Goal: Browse casually: Explore the website without a specific task or goal

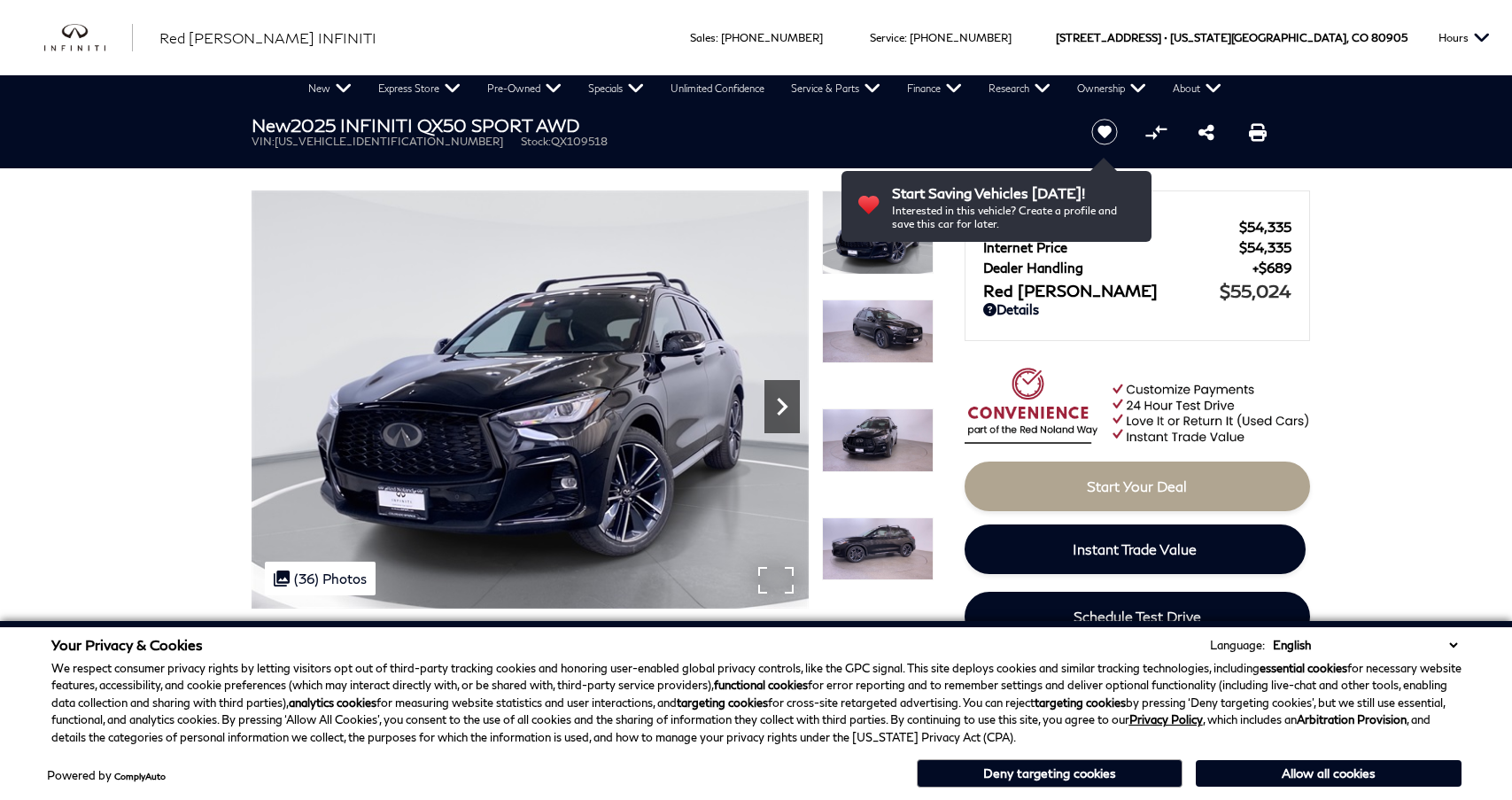
click at [779, 408] on icon "Next" at bounding box center [781, 406] width 35 height 35
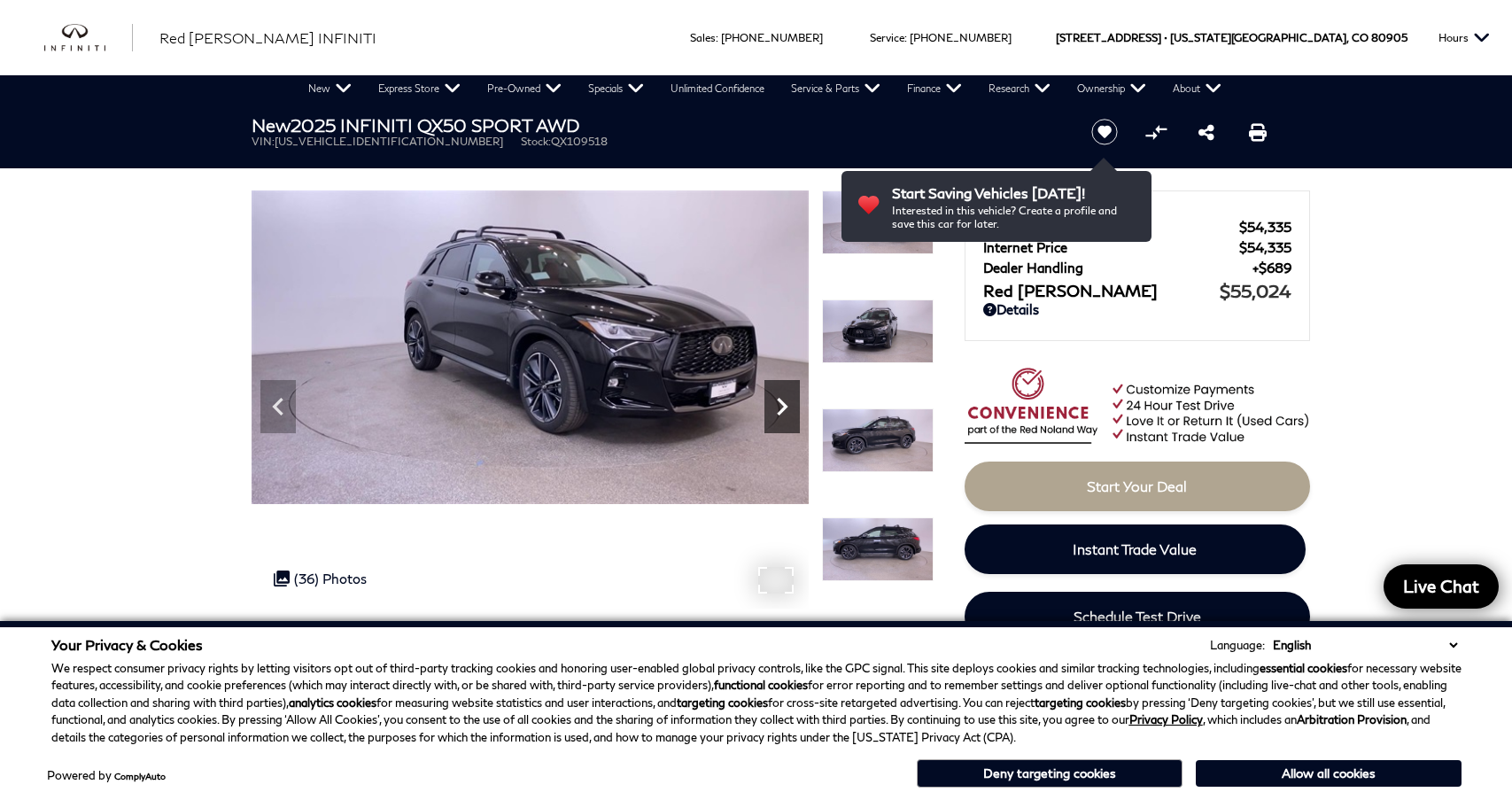
click at [781, 409] on icon "Next" at bounding box center [782, 407] width 10 height 18
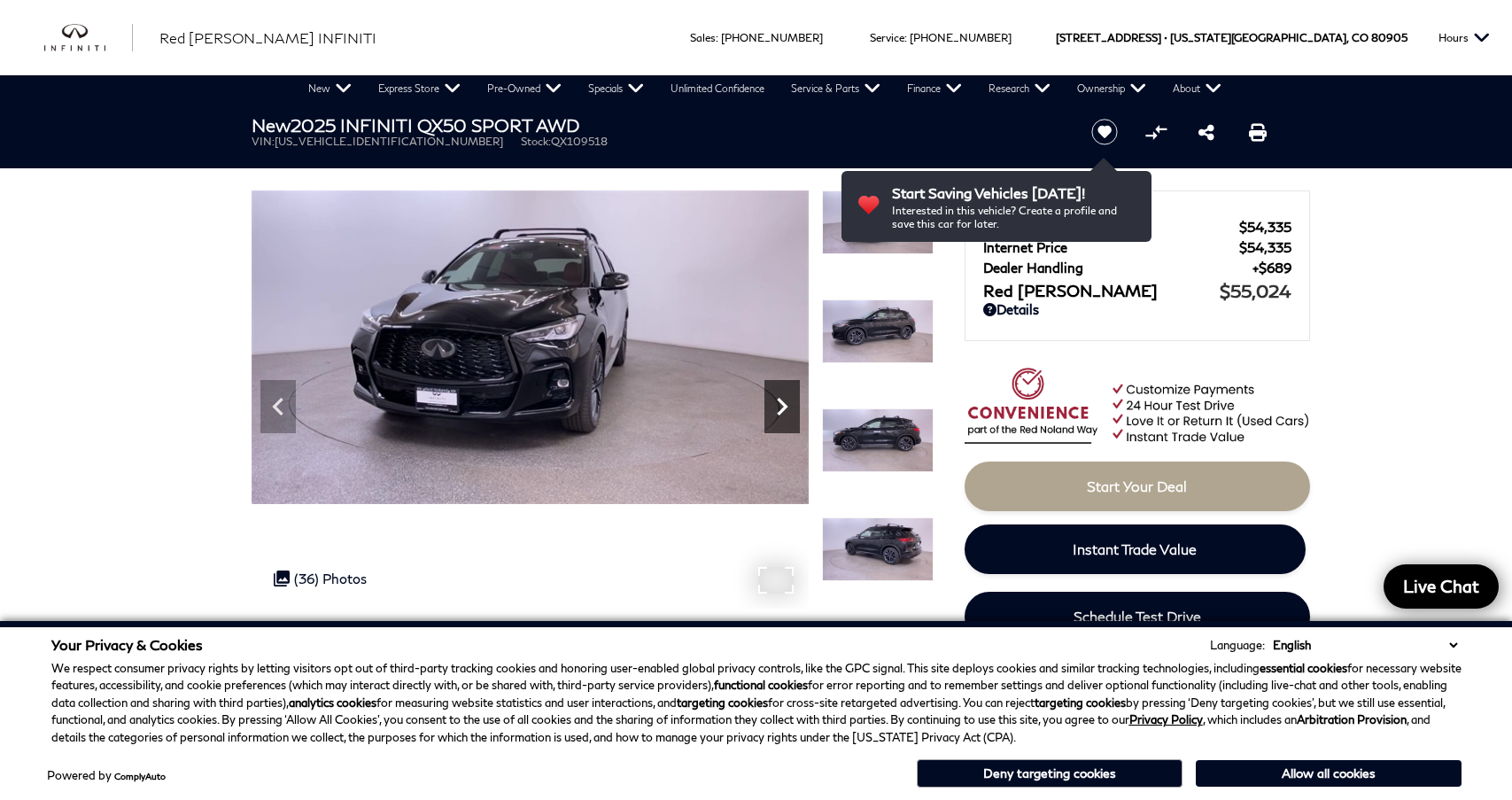
click at [781, 409] on icon "Next" at bounding box center [782, 407] width 10 height 18
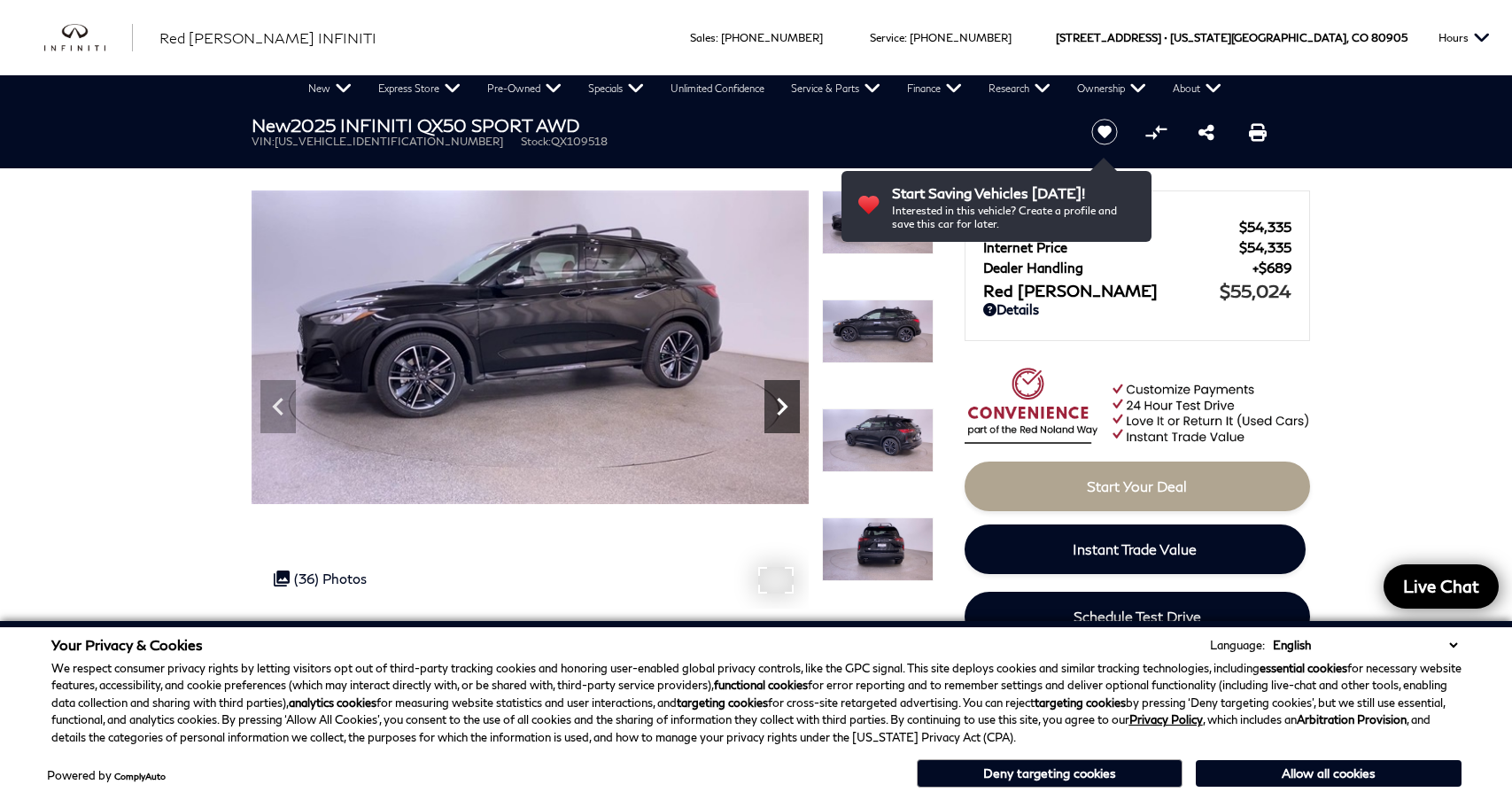
click at [781, 409] on icon "Next" at bounding box center [782, 407] width 10 height 18
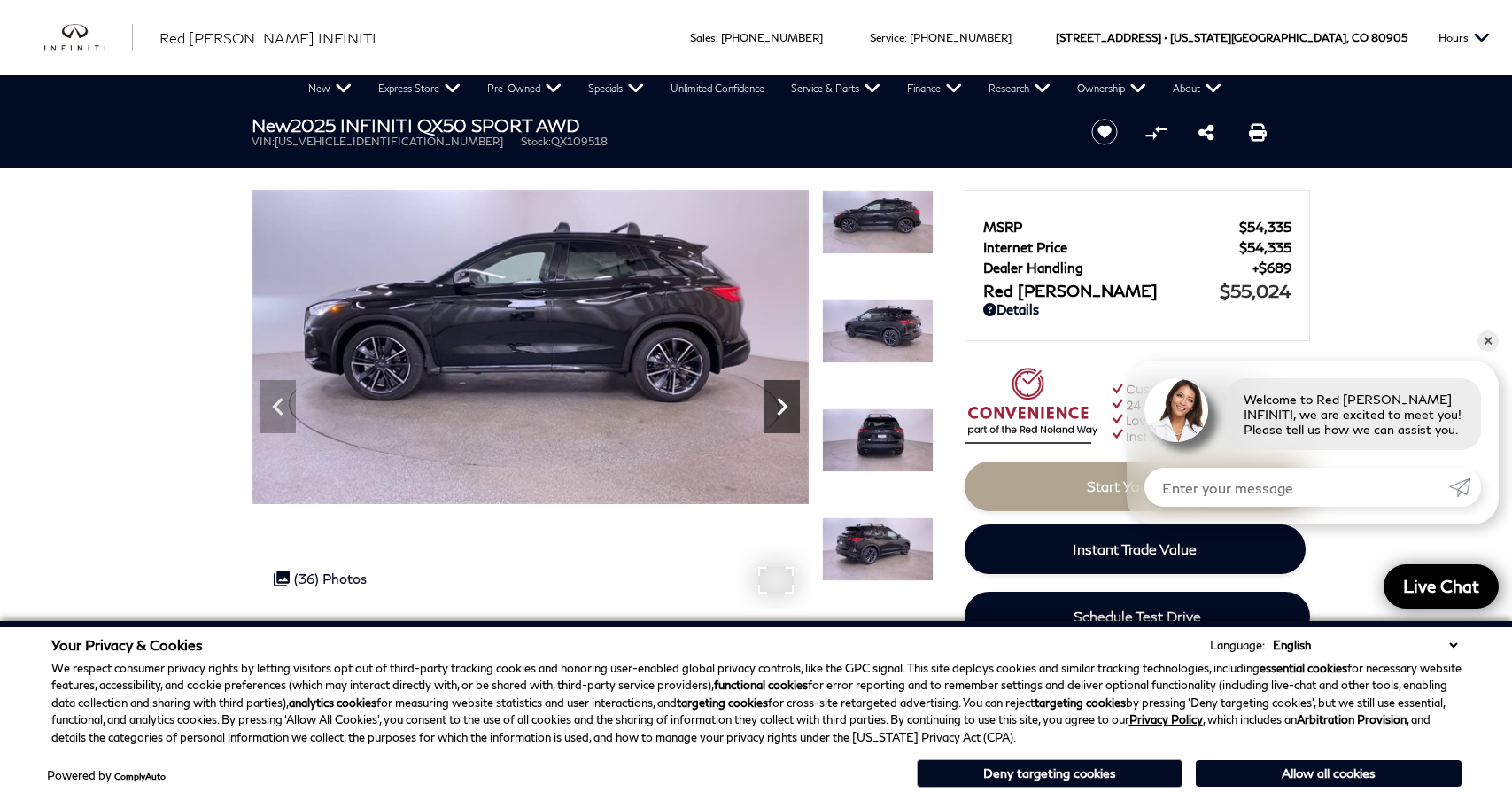
click at [781, 409] on icon "Next" at bounding box center [782, 407] width 10 height 18
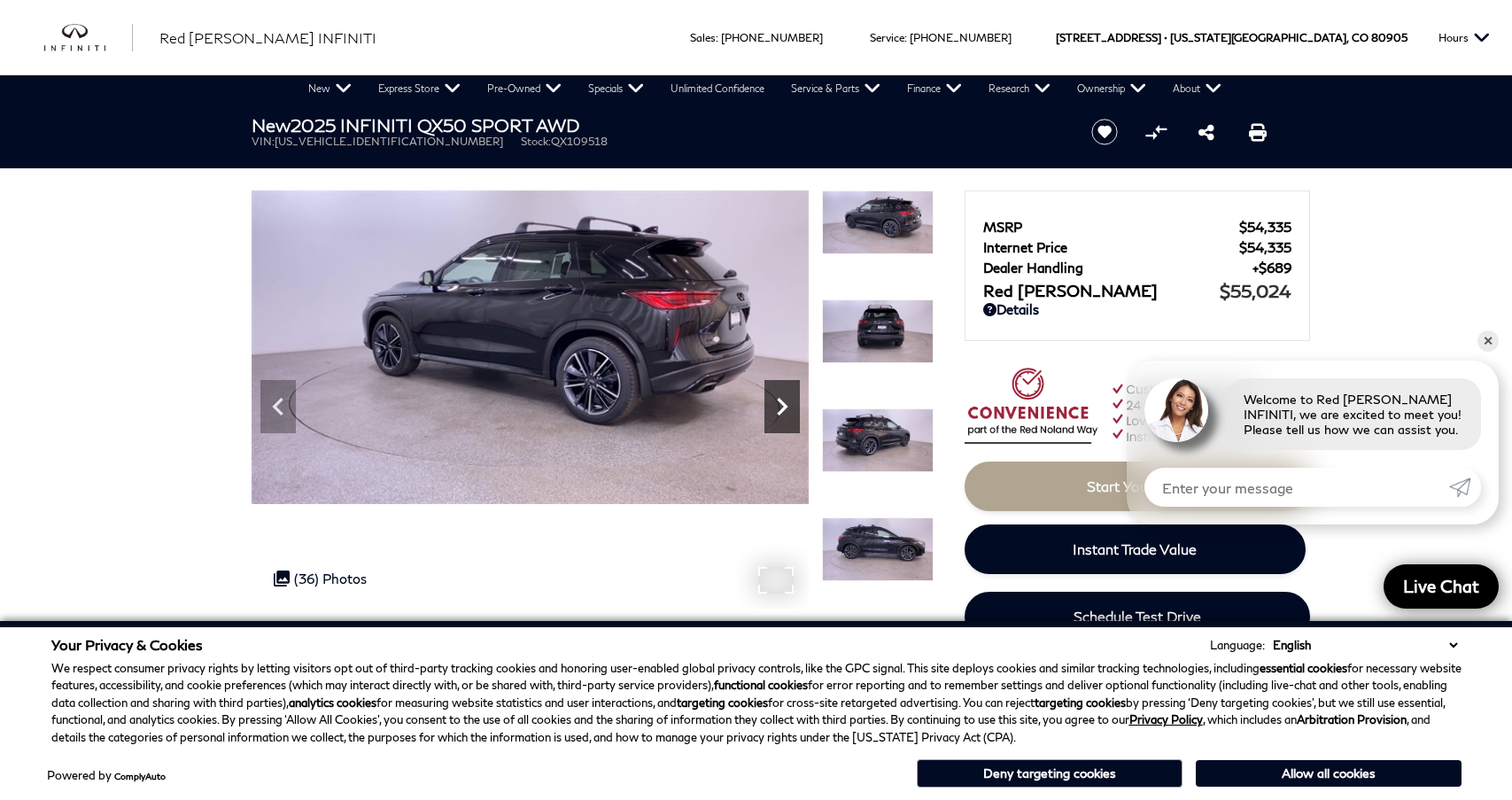
click at [781, 409] on icon "Next" at bounding box center [782, 407] width 10 height 18
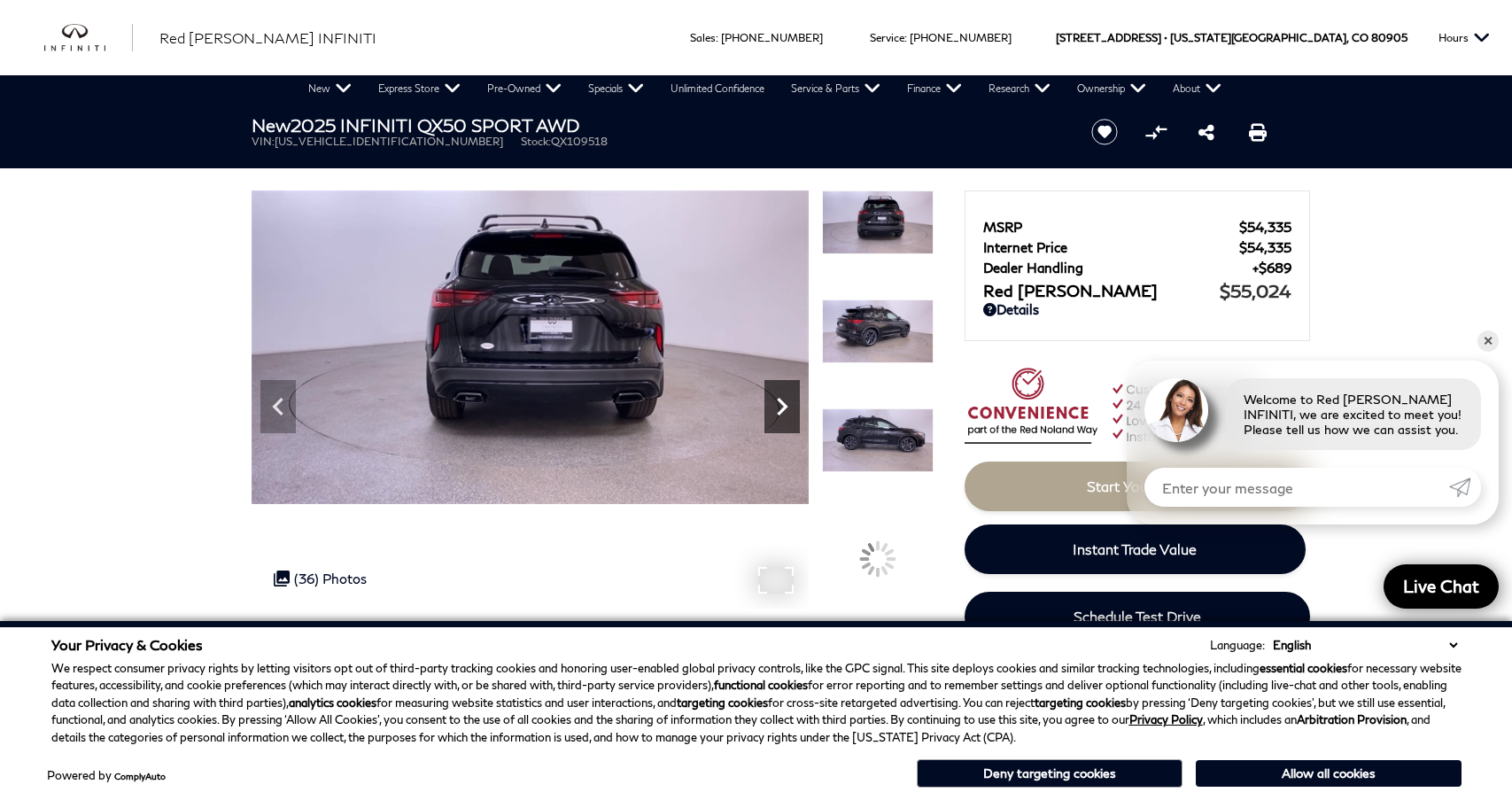
click at [781, 409] on icon "Next" at bounding box center [782, 407] width 10 height 18
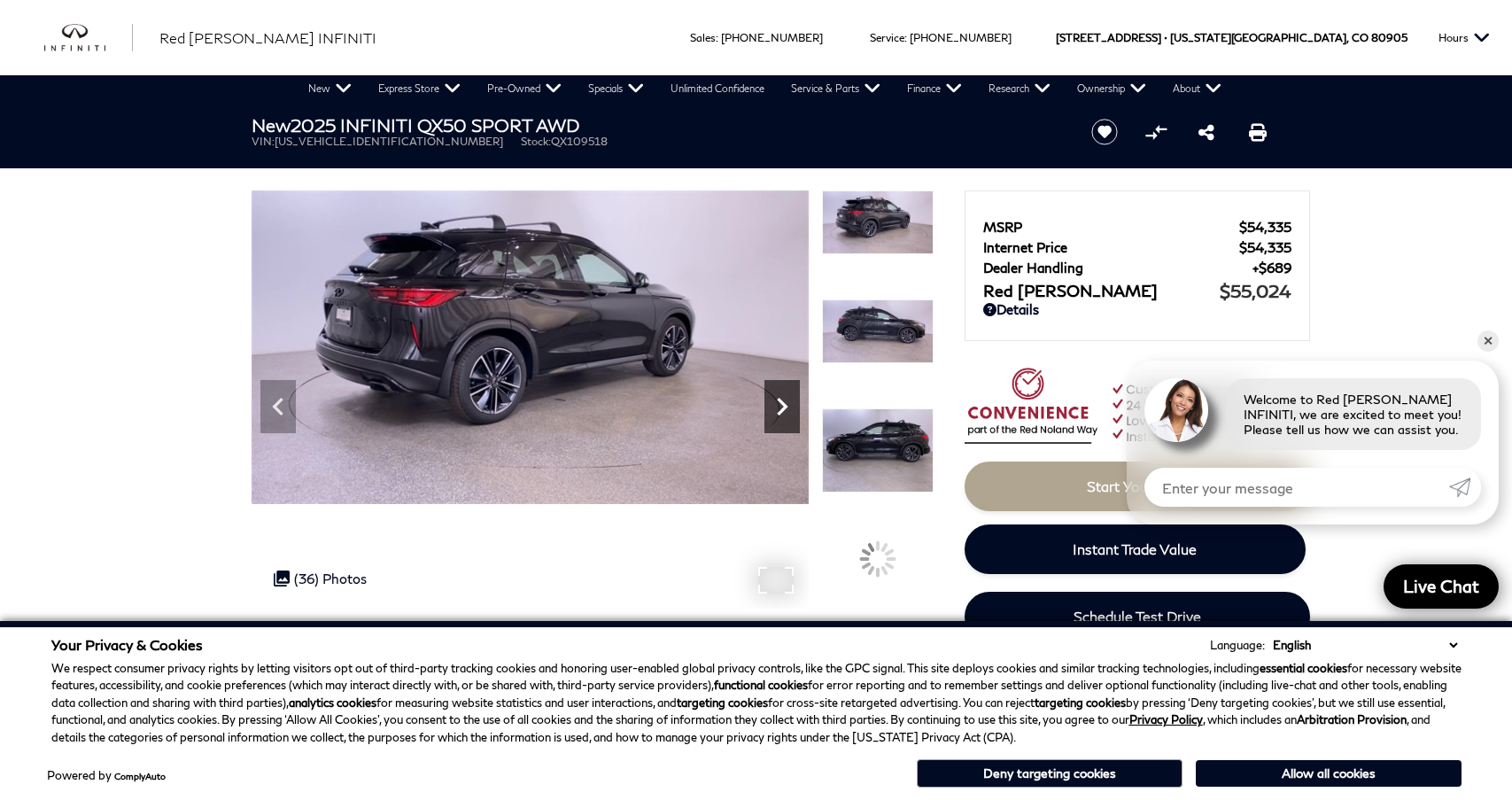
click at [781, 409] on icon "Next" at bounding box center [782, 407] width 10 height 18
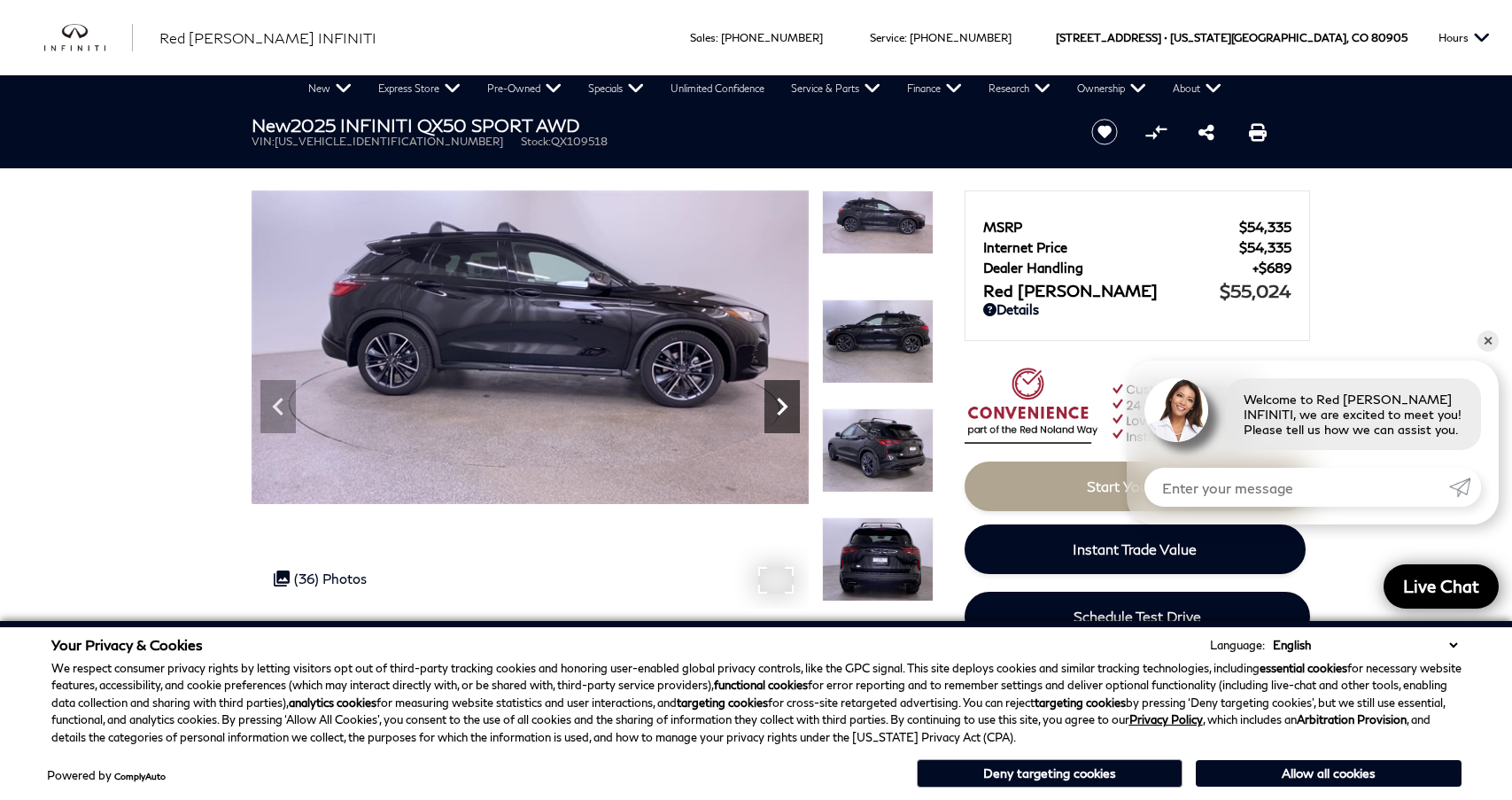
click at [781, 409] on icon "Next" at bounding box center [782, 407] width 10 height 18
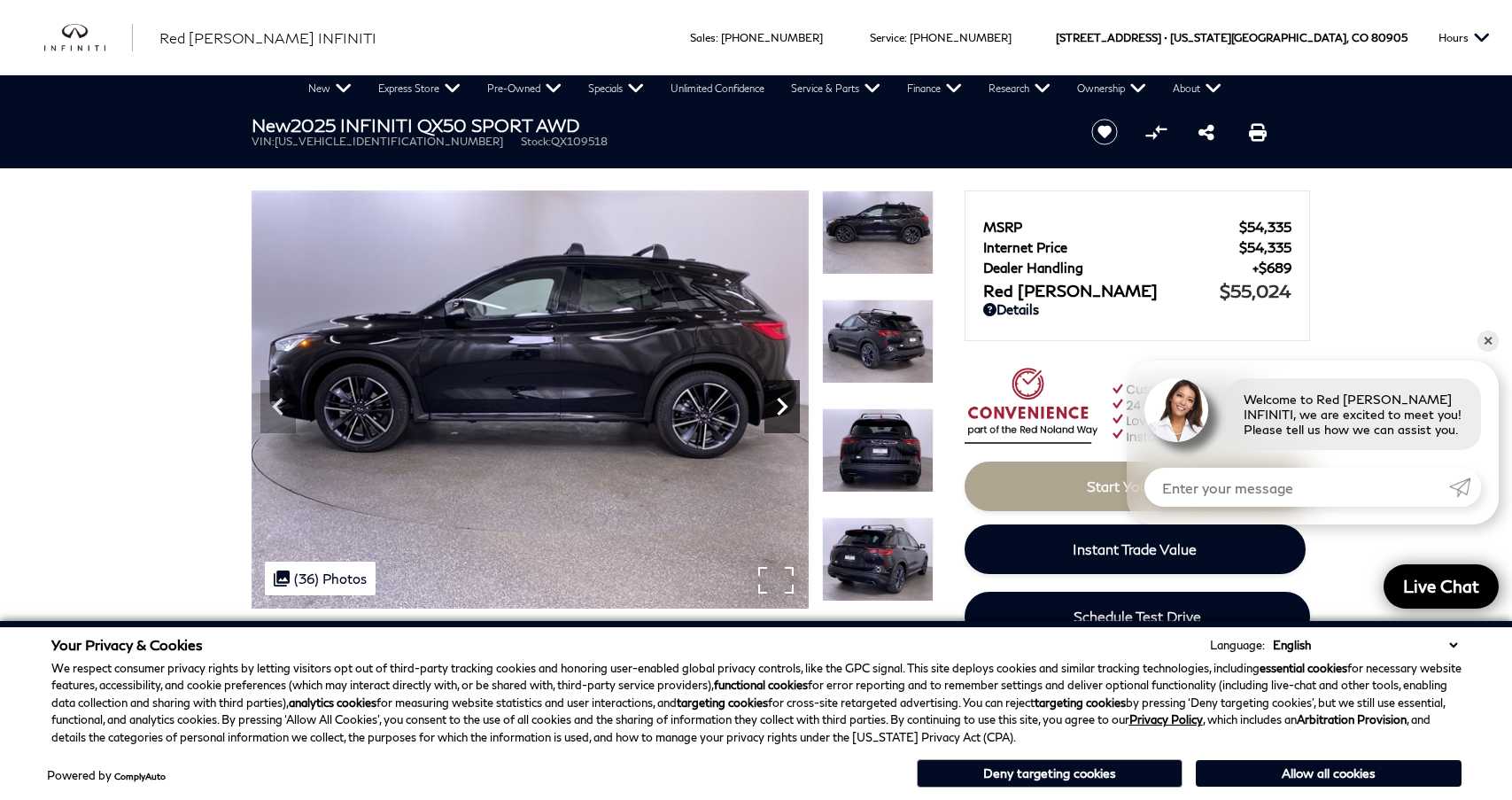
click at [781, 409] on icon "Next" at bounding box center [782, 407] width 10 height 18
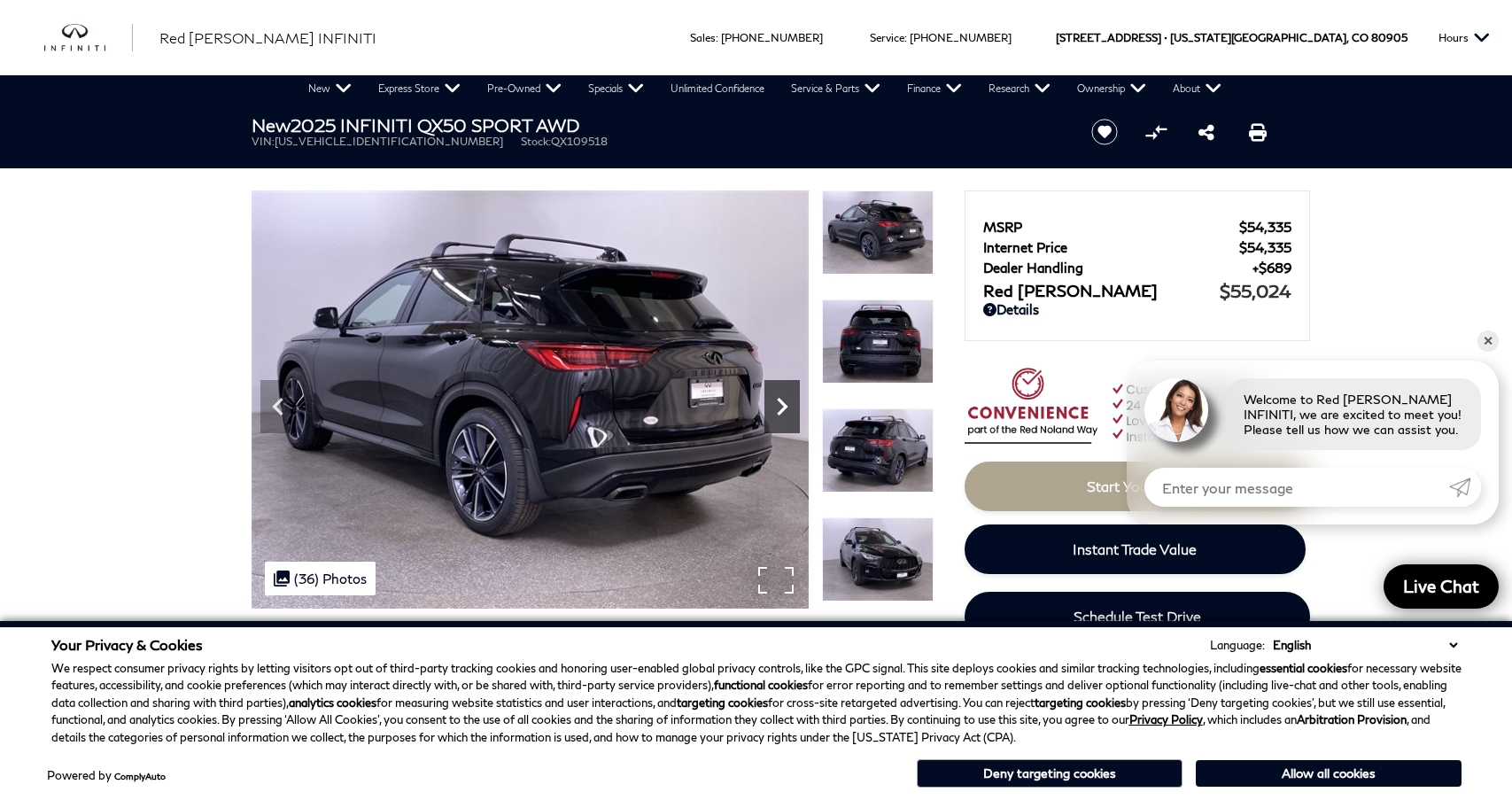
click at [781, 409] on icon "Next" at bounding box center [782, 407] width 10 height 18
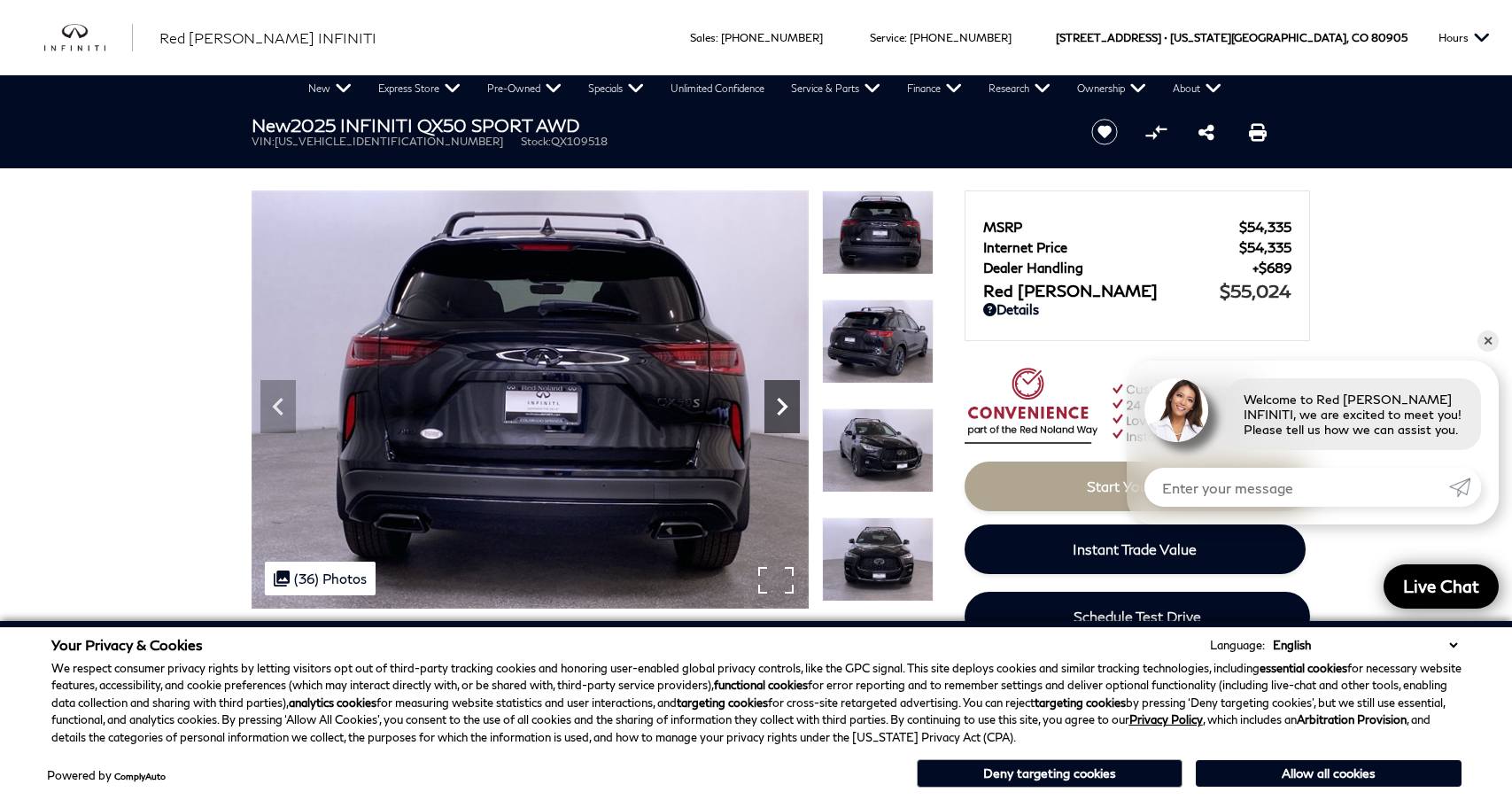
click at [781, 409] on icon "Next" at bounding box center [782, 407] width 10 height 18
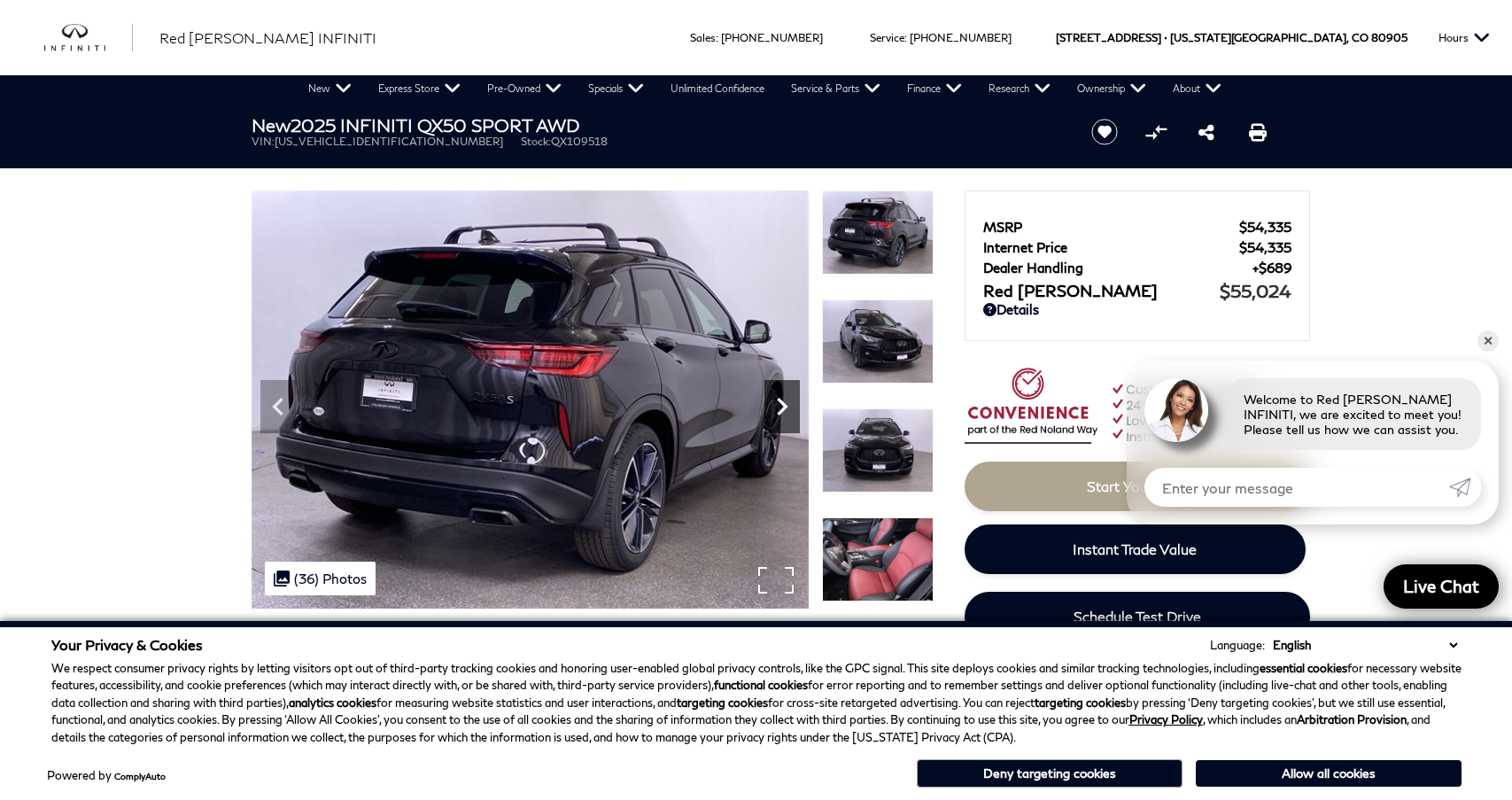
click at [781, 409] on icon "Next" at bounding box center [782, 407] width 10 height 18
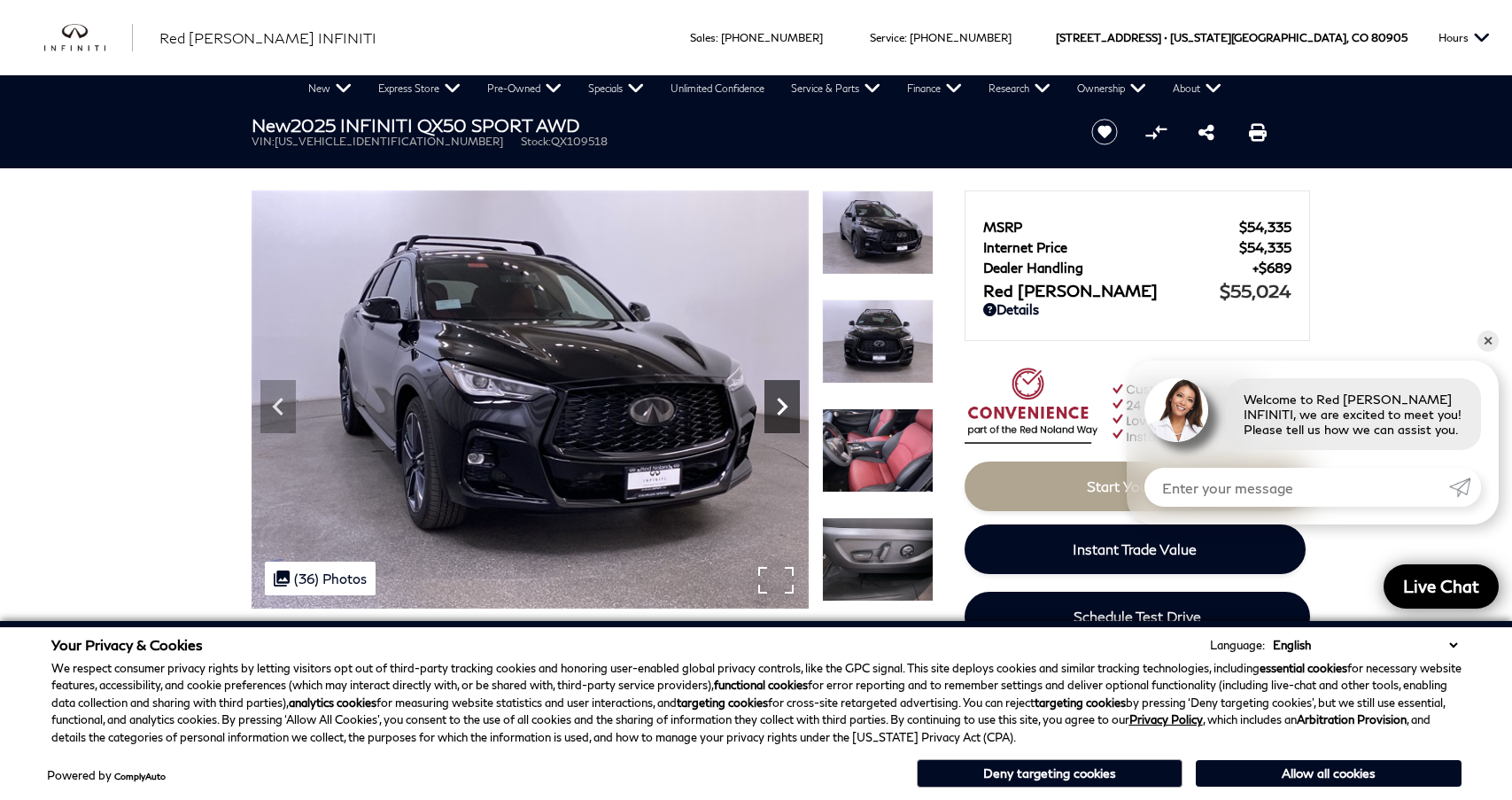
click at [781, 409] on icon "Next" at bounding box center [782, 407] width 10 height 18
